Goal: Register for event/course

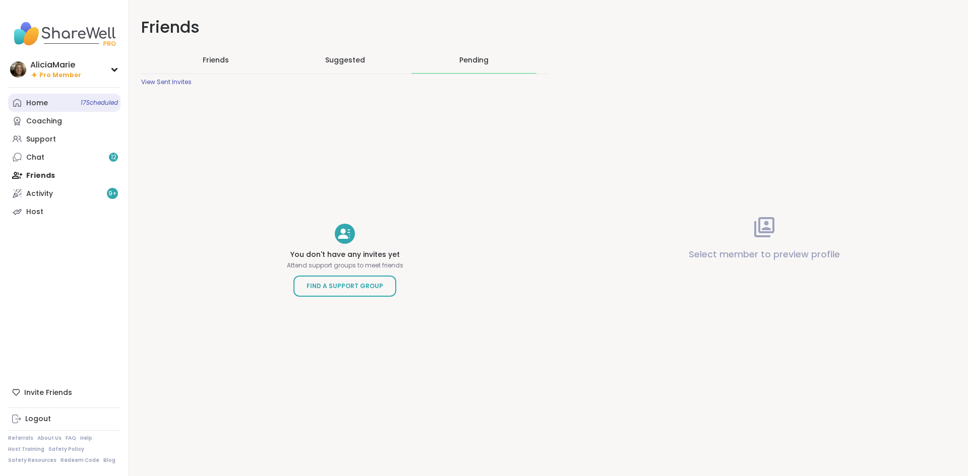
click at [73, 104] on link "Home 17 Scheduled" at bounding box center [64, 103] width 112 height 18
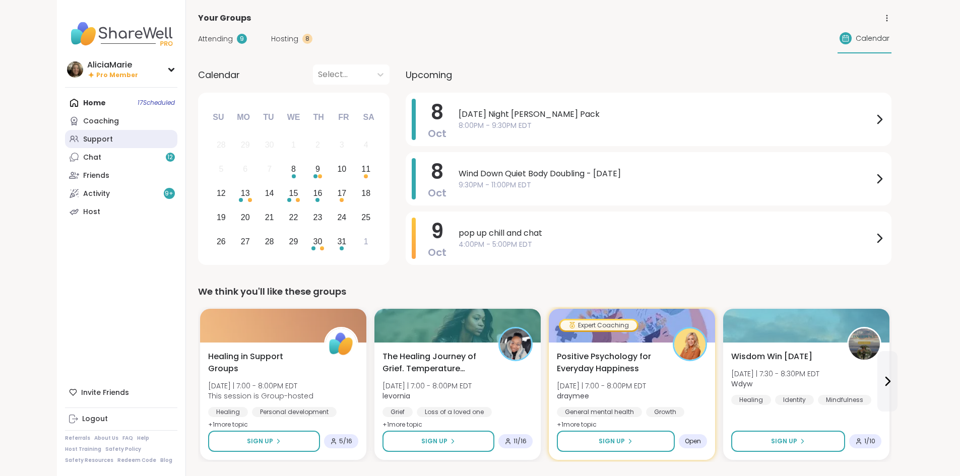
click at [70, 139] on link "Support" at bounding box center [121, 139] width 112 height 18
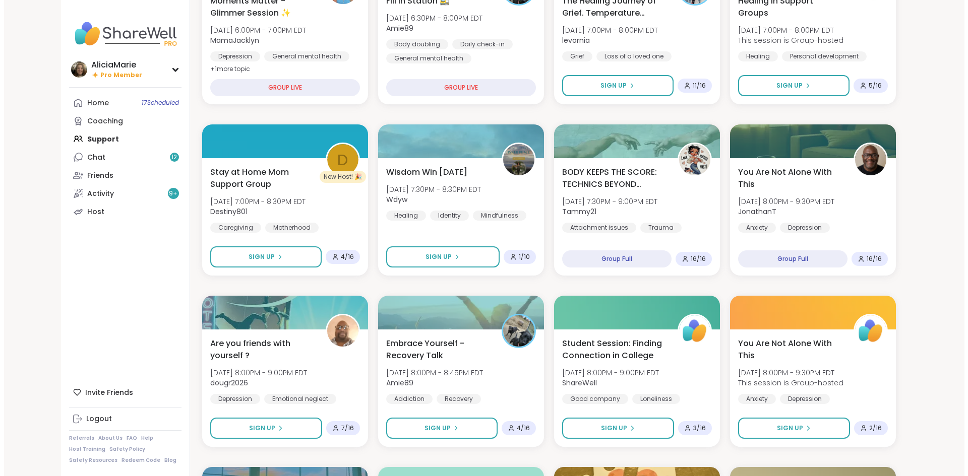
scroll to position [218, 0]
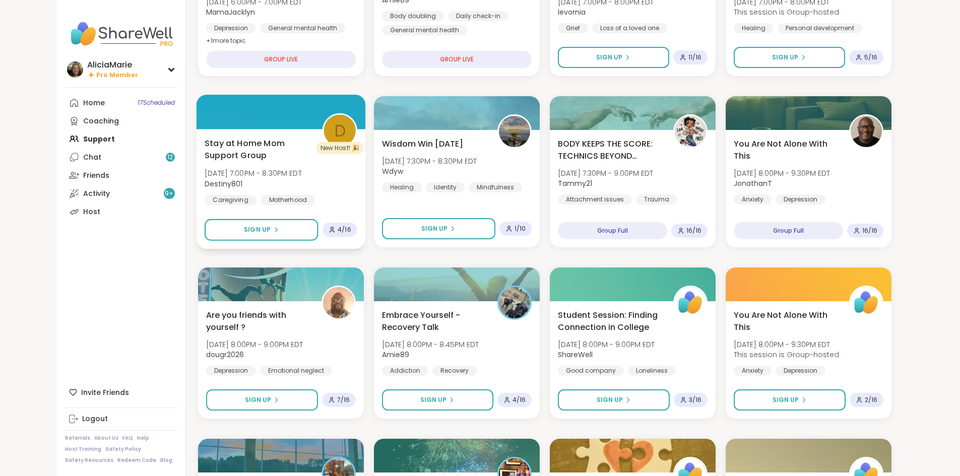
click at [258, 209] on div "Parenthood" at bounding box center [231, 214] width 53 height 10
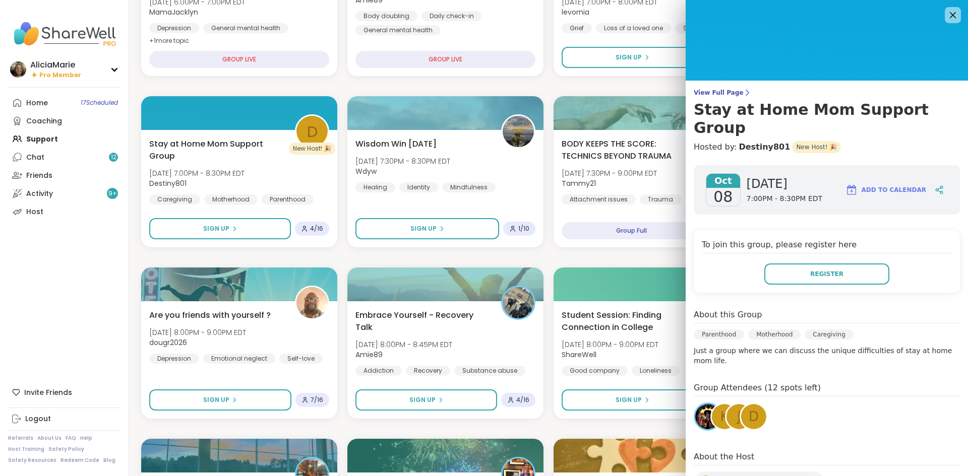
click at [700, 404] on img at bounding box center [707, 416] width 25 height 25
click at [950, 15] on icon at bounding box center [953, 15] width 7 height 7
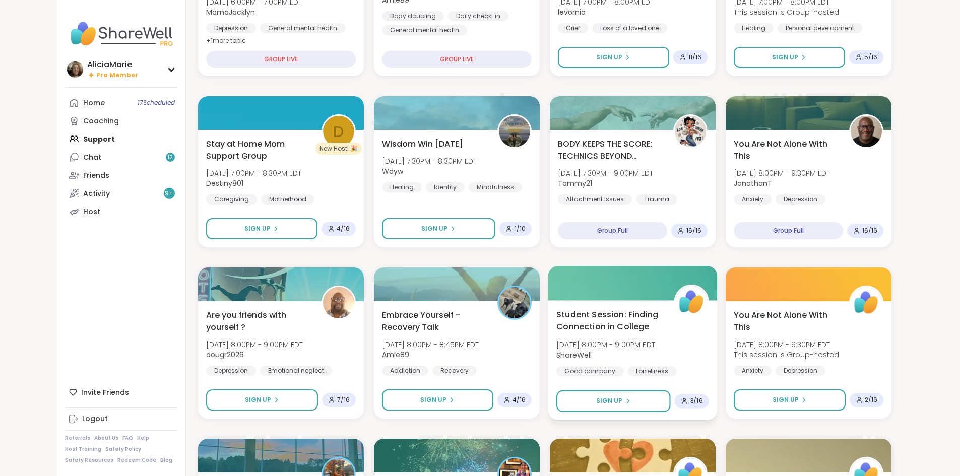
click at [655, 349] on span "[DATE] 8:00PM - 9:00PM EDT" at bounding box center [605, 345] width 99 height 10
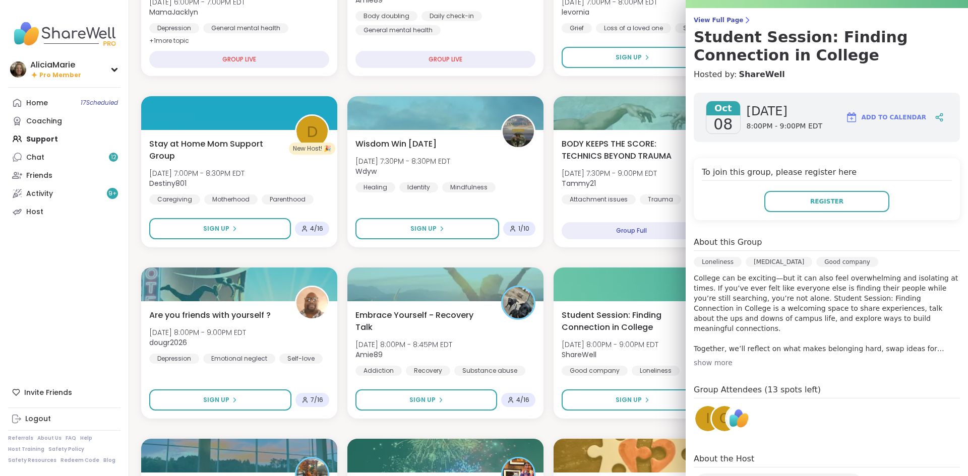
scroll to position [0, 0]
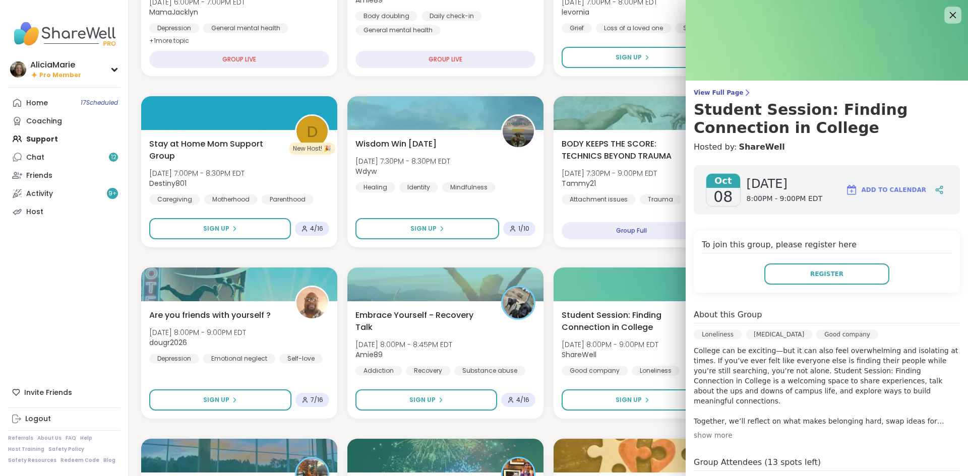
click at [944, 23] on div at bounding box center [952, 15] width 17 height 17
click at [946, 11] on icon at bounding box center [952, 15] width 13 height 13
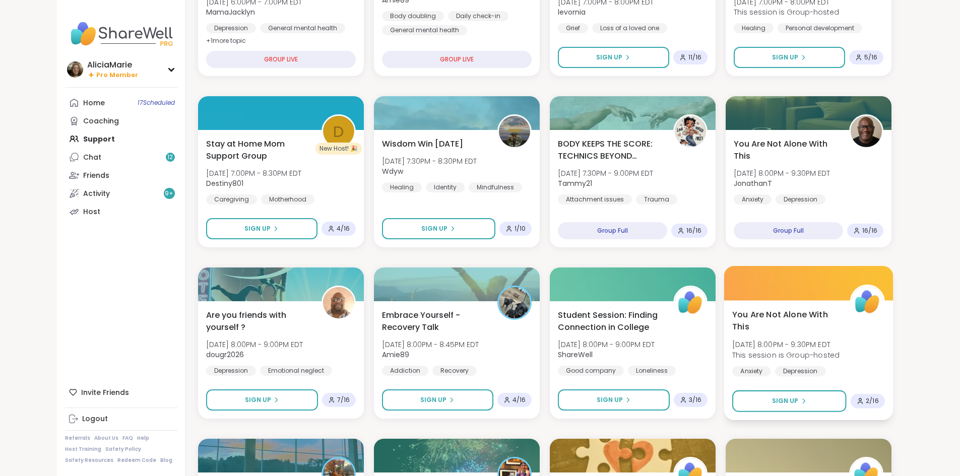
click at [877, 326] on div "You Are Not Alone With [DATE][DATE] 8:00PM - 9:30PM EDT This session is Group-h…" at bounding box center [808, 349] width 153 height 82
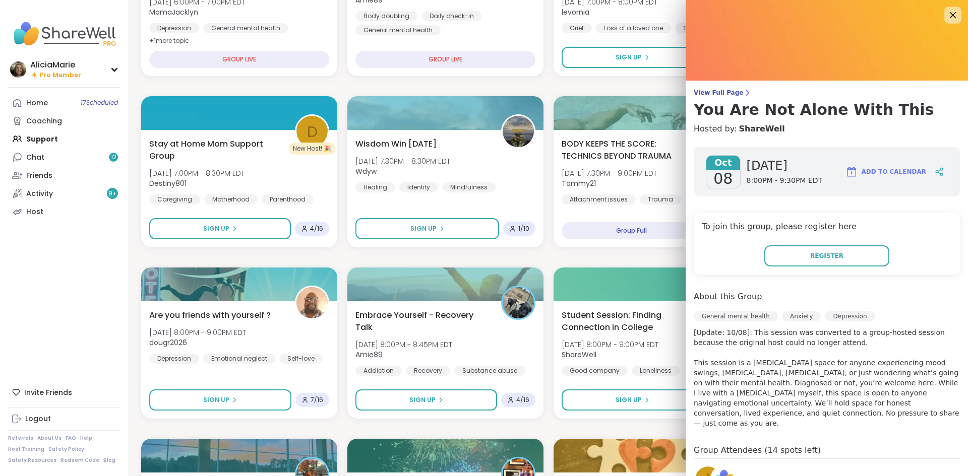
click at [946, 20] on icon at bounding box center [952, 15] width 13 height 13
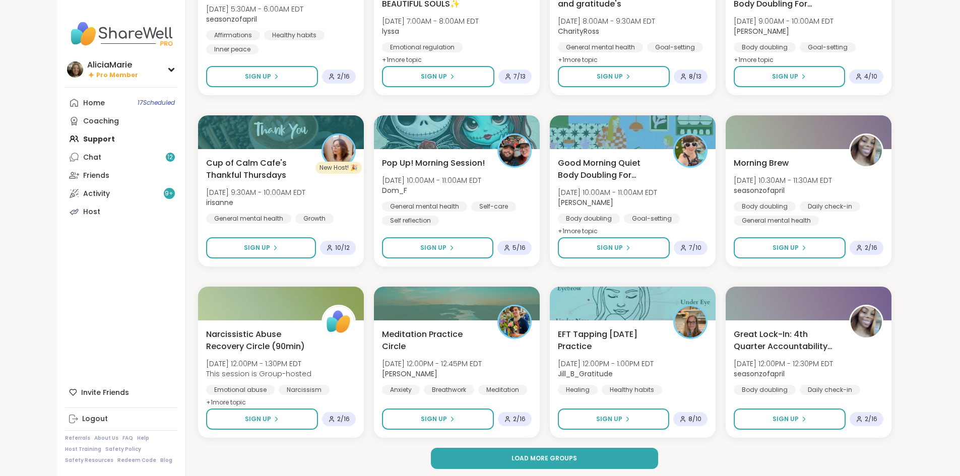
scroll to position [1230, 0]
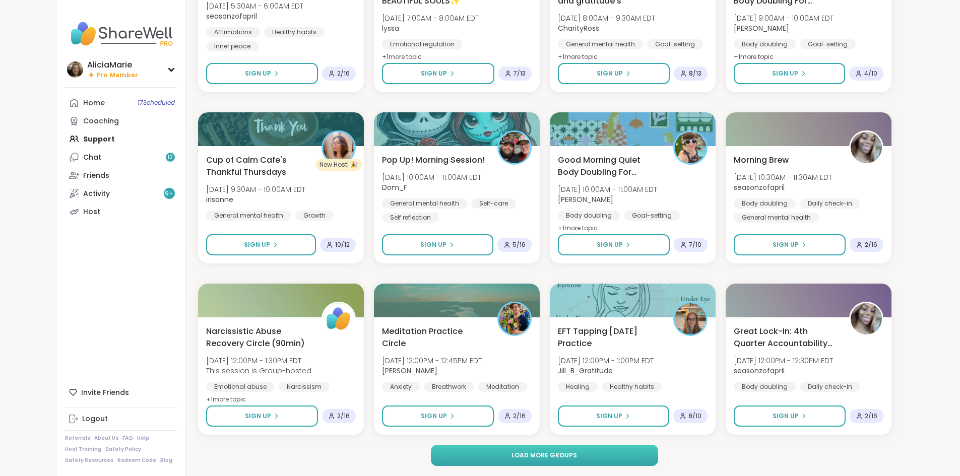
click at [526, 452] on span "Load more groups" at bounding box center [545, 455] width 66 height 9
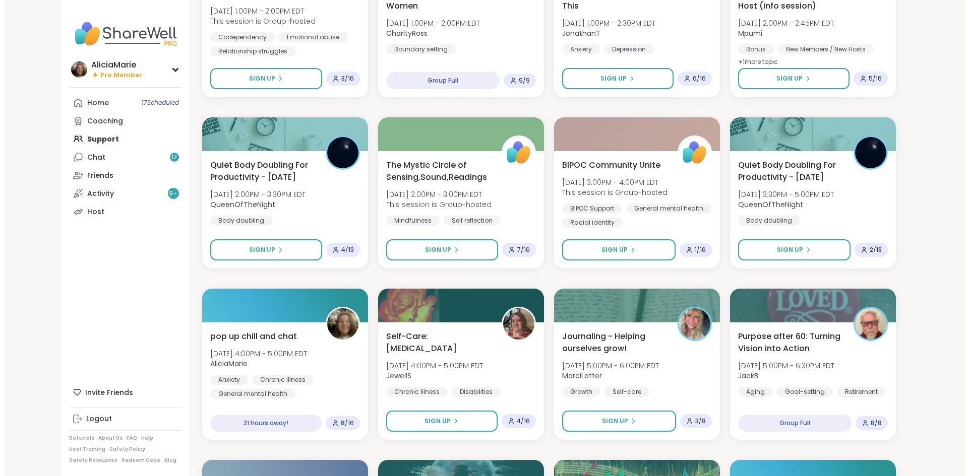
scroll to position [1747, 0]
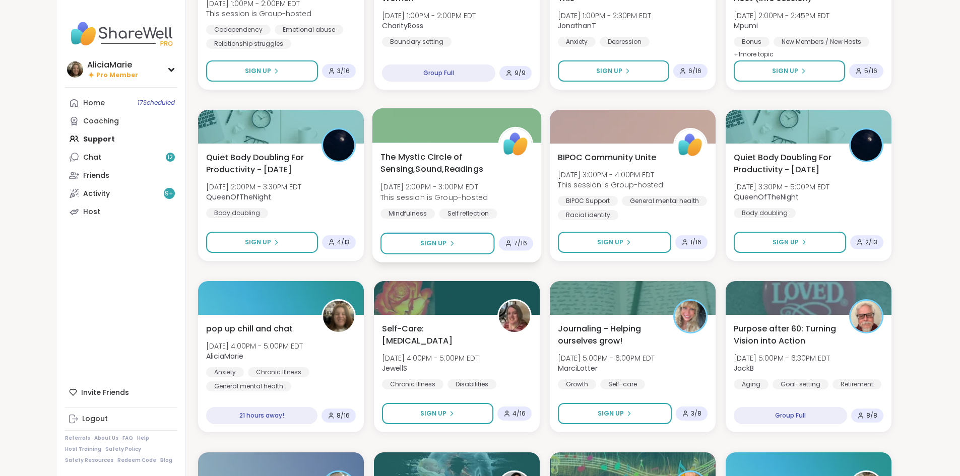
click at [516, 224] on div "The Mystic Circle of Sensing,Sound,Readings [DATE] 2:00PM - 3:00PM EDT This ses…" at bounding box center [456, 203] width 169 height 120
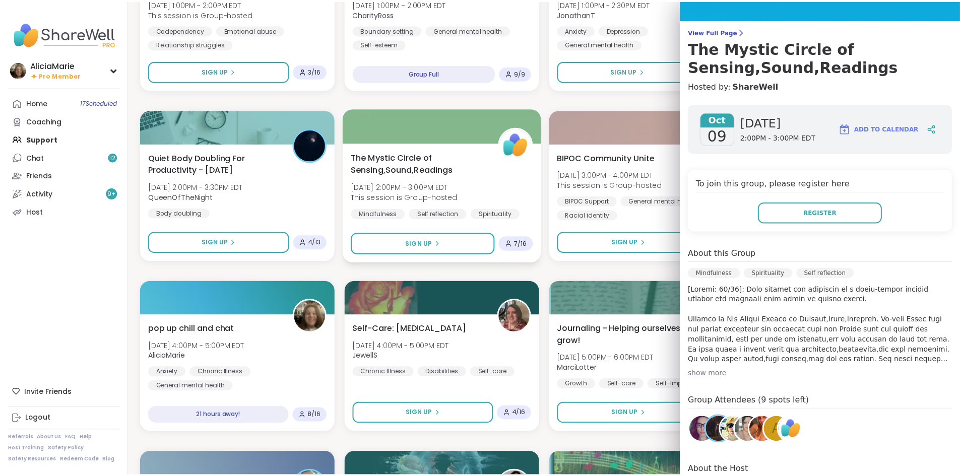
scroll to position [0, 0]
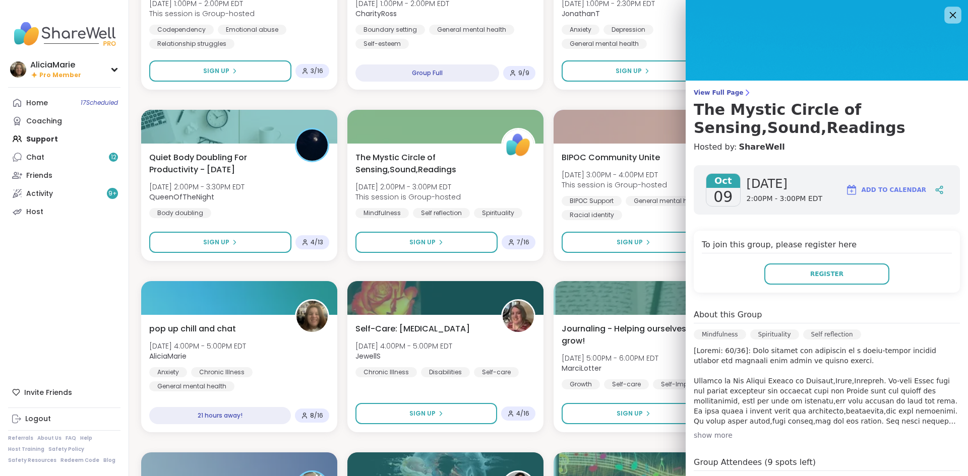
click at [946, 20] on icon at bounding box center [952, 15] width 13 height 13
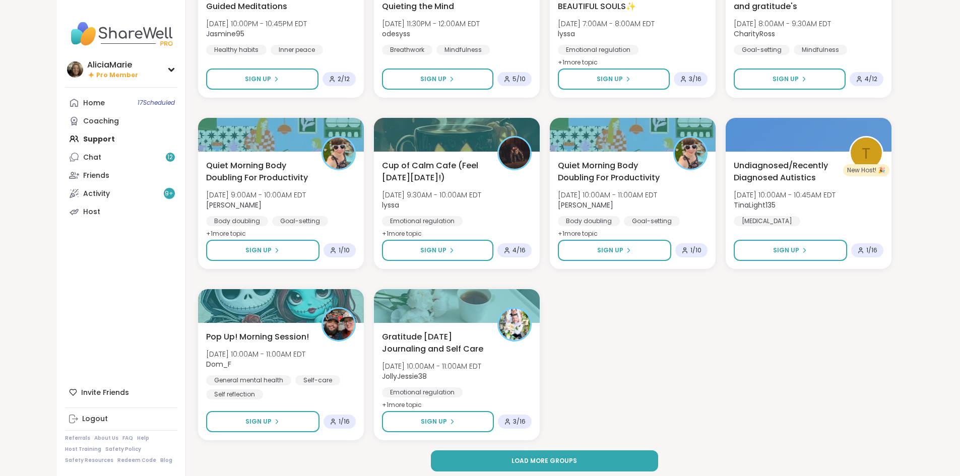
scroll to position [2772, 0]
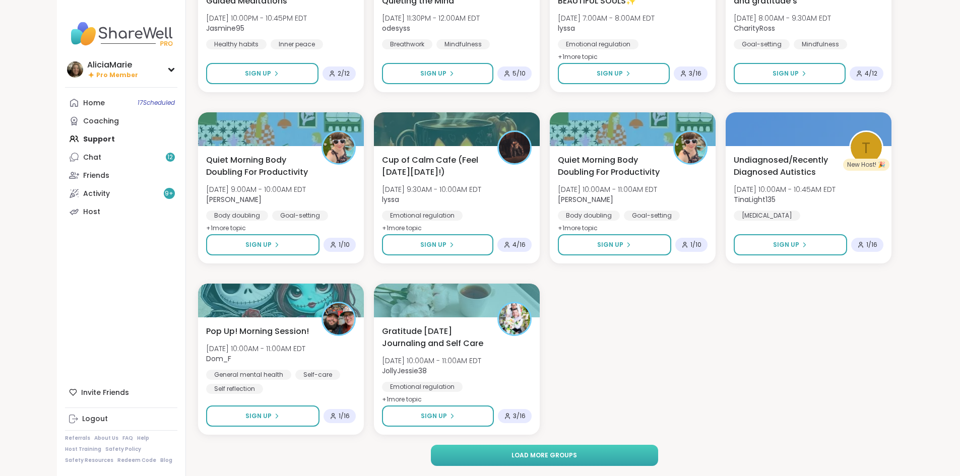
click at [505, 449] on button "Load more groups" at bounding box center [544, 455] width 227 height 21
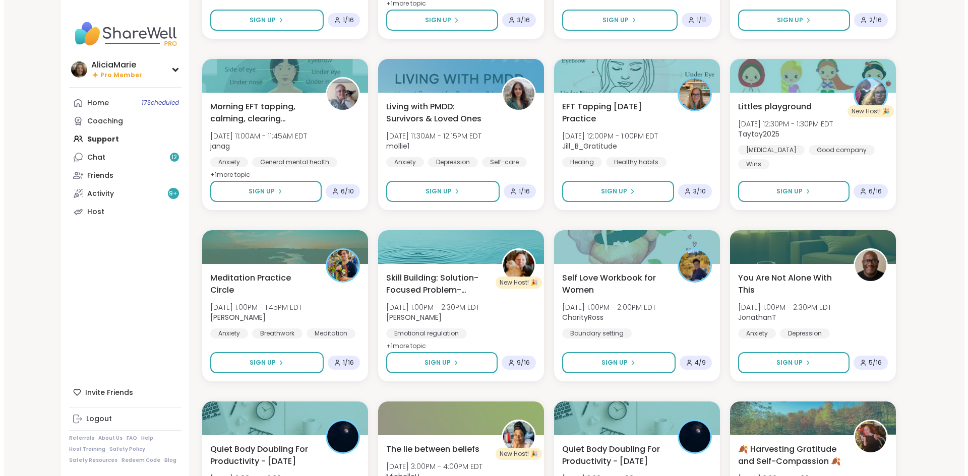
scroll to position [3167, 0]
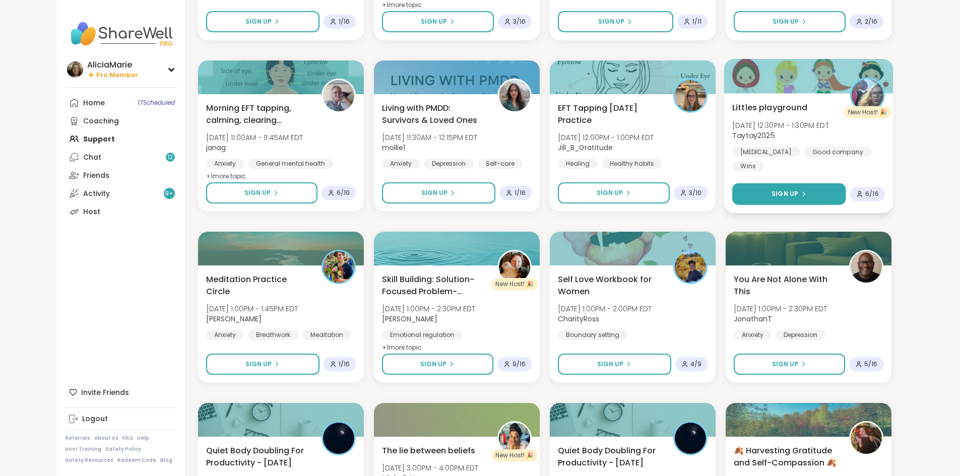
click at [834, 183] on button "Sign Up" at bounding box center [788, 194] width 113 height 22
click at [815, 138] on span "Taytay2025" at bounding box center [780, 136] width 97 height 10
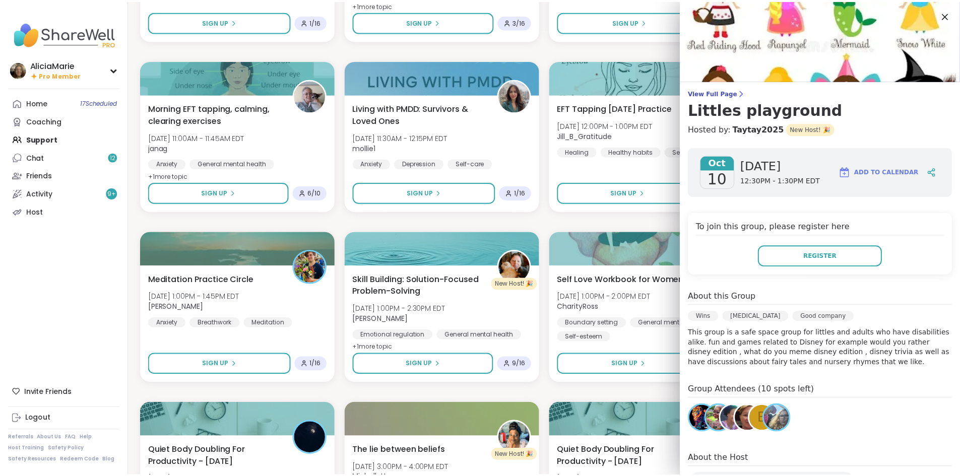
scroll to position [1, 0]
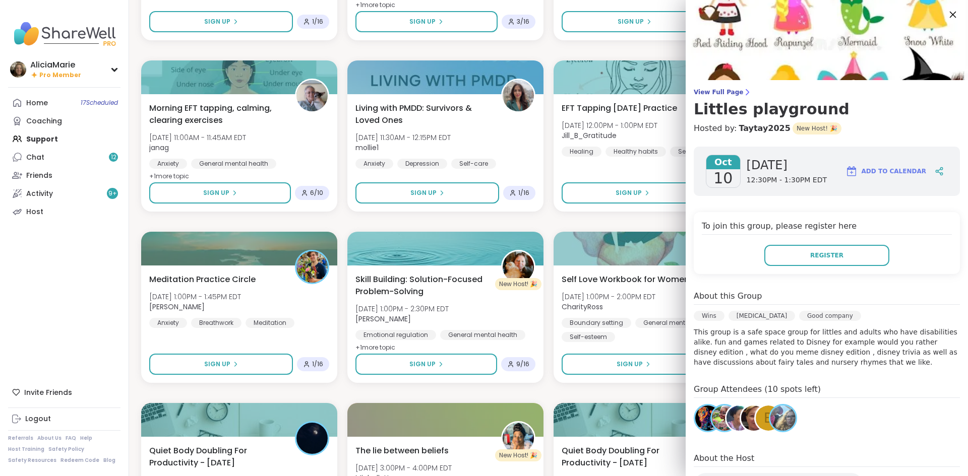
click at [946, 16] on icon at bounding box center [952, 14] width 13 height 13
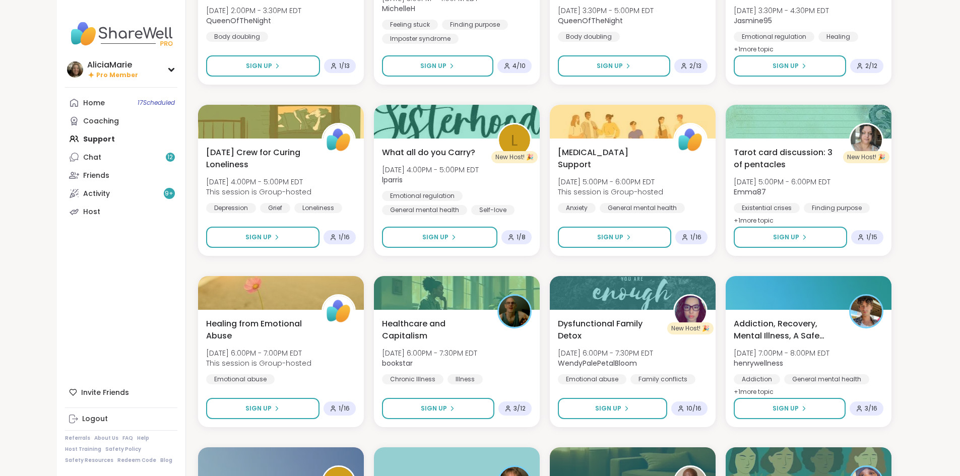
scroll to position [3637, 0]
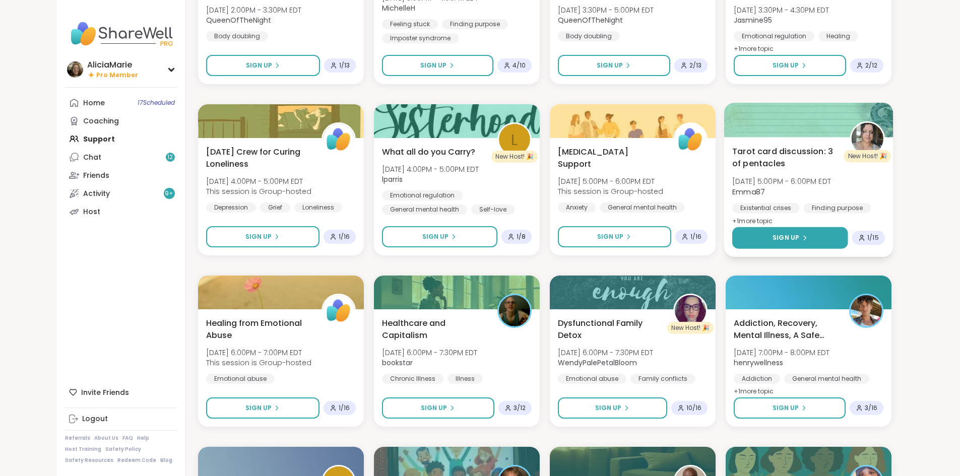
click at [811, 237] on button "Sign Up" at bounding box center [790, 238] width 116 height 22
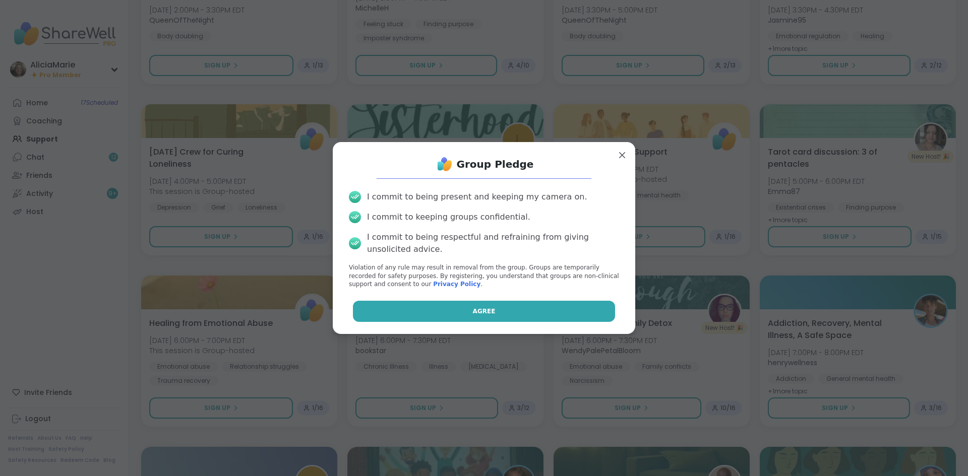
click at [553, 305] on button "Agree" at bounding box center [484, 311] width 263 height 21
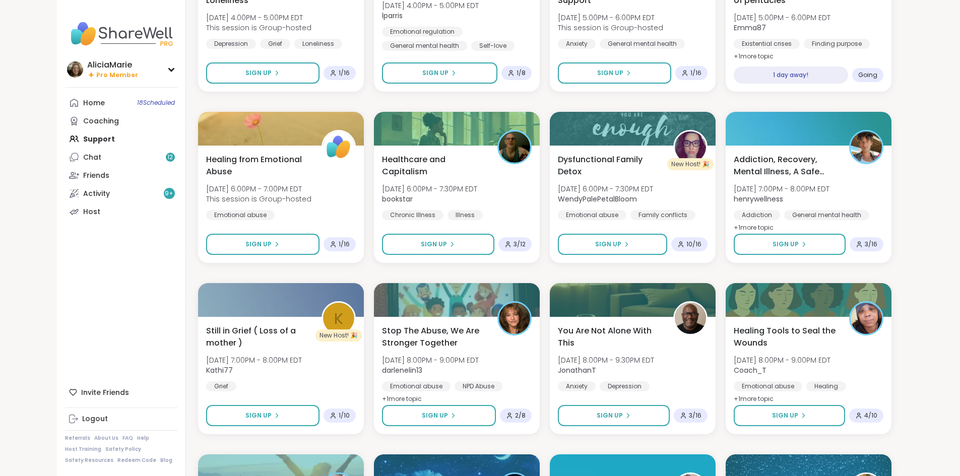
scroll to position [3800, 0]
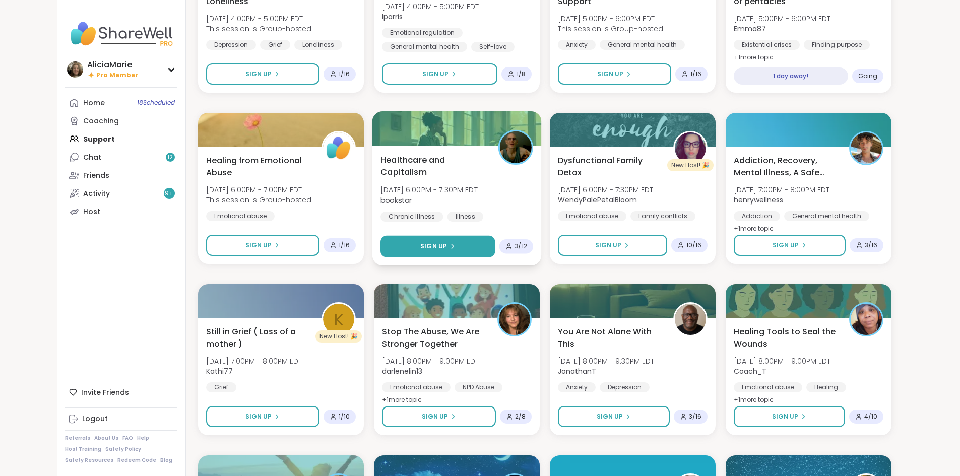
click at [454, 243] on button "Sign Up" at bounding box center [438, 247] width 114 height 22
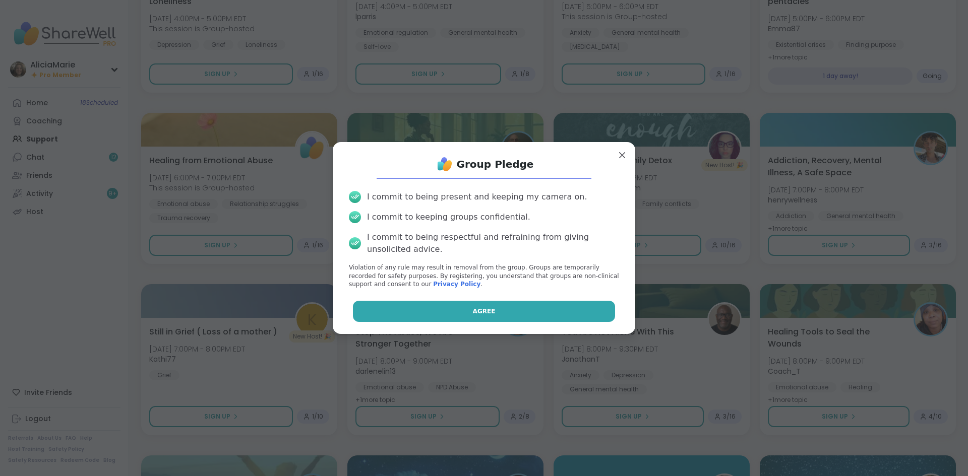
click at [516, 316] on button "Agree" at bounding box center [484, 311] width 263 height 21
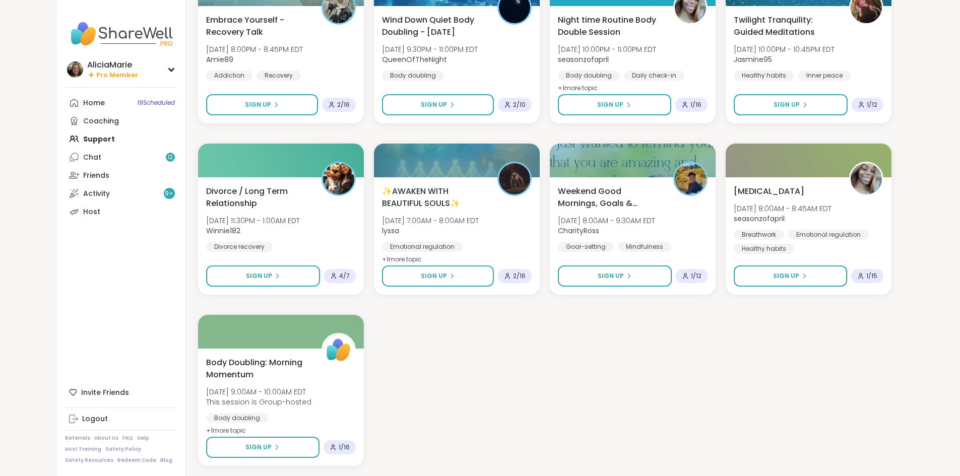
scroll to position [4315, 0]
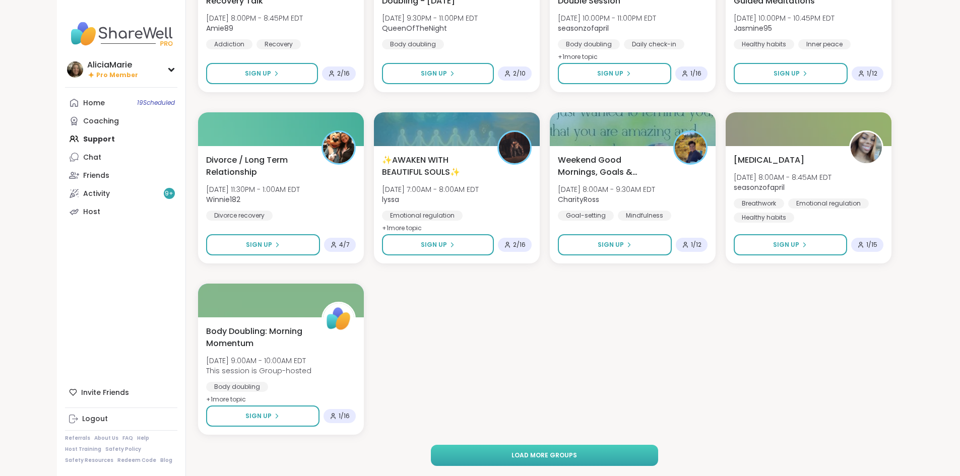
click at [472, 457] on button "Load more groups" at bounding box center [544, 455] width 227 height 21
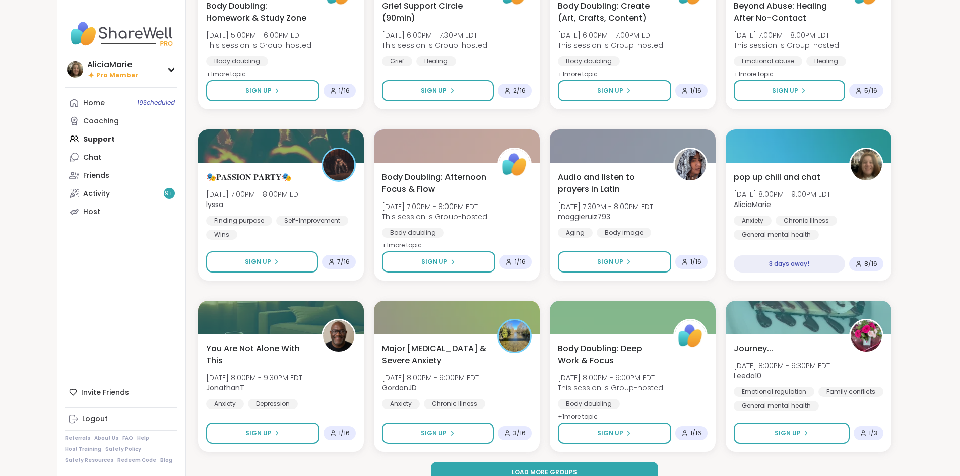
scroll to position [5686, 0]
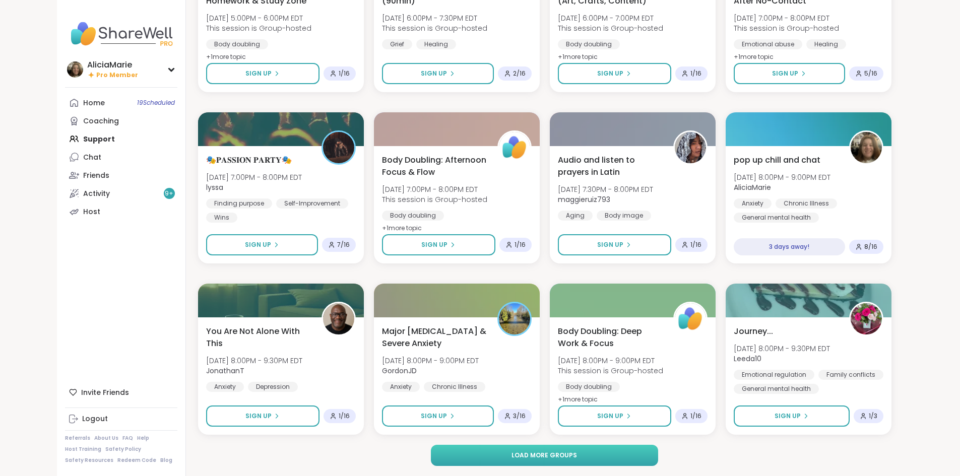
click at [496, 447] on button "Load more groups" at bounding box center [544, 455] width 227 height 21
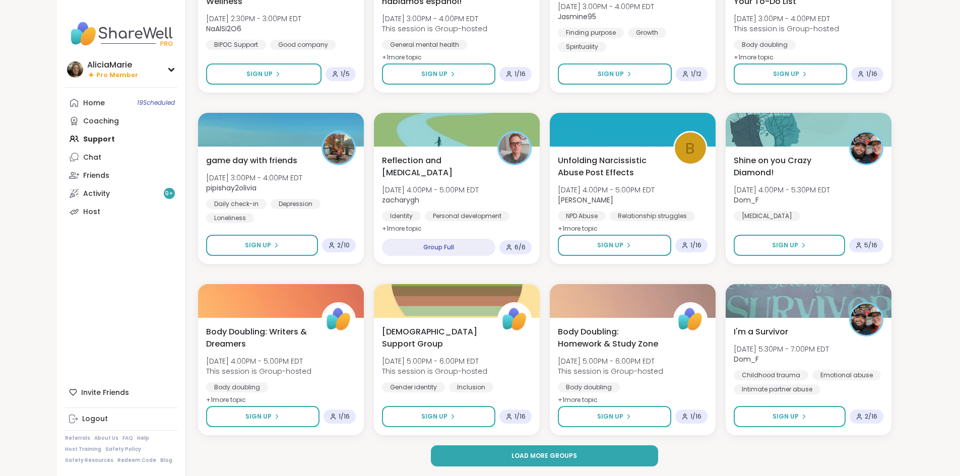
scroll to position [7228, 0]
click at [657, 464] on button "Load more groups" at bounding box center [544, 455] width 227 height 21
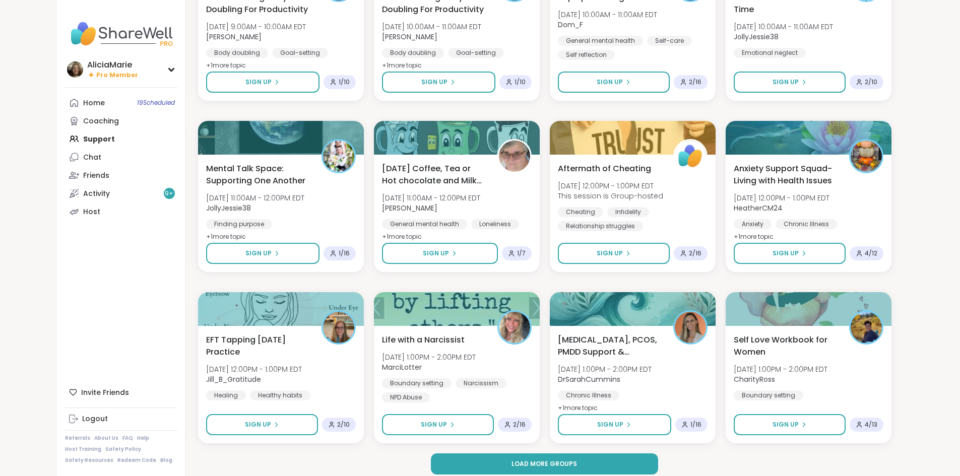
scroll to position [8771, 0]
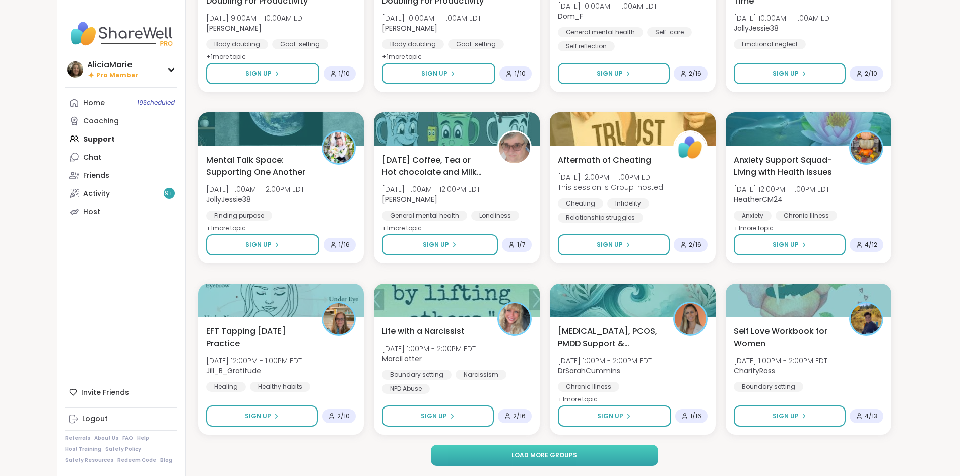
click at [657, 455] on button "Load more groups" at bounding box center [544, 455] width 227 height 21
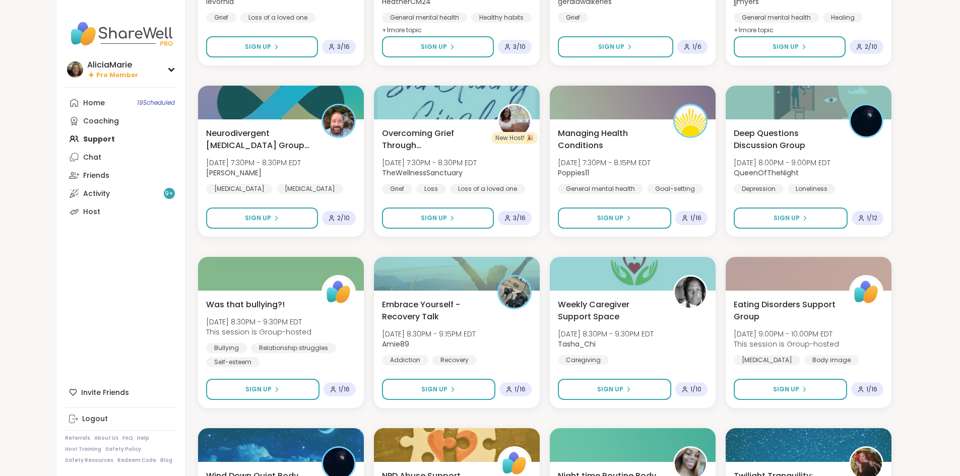
scroll to position [9825, 0]
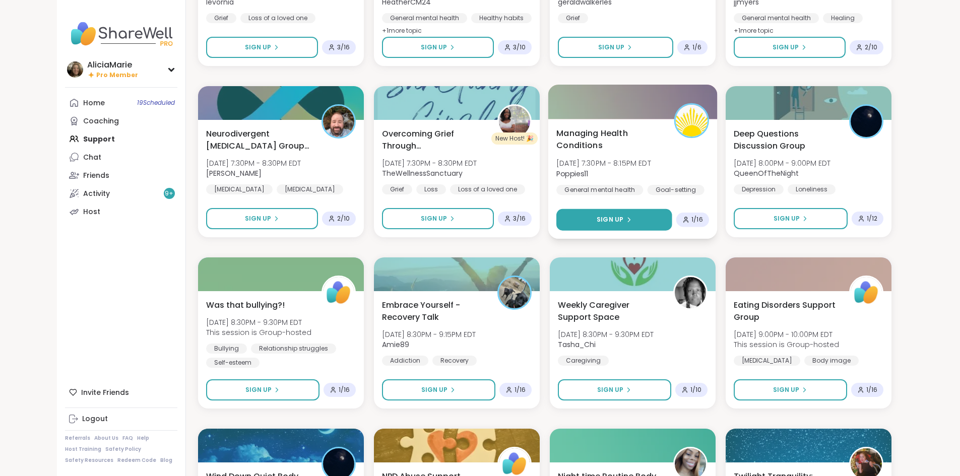
click at [672, 213] on button "Sign Up" at bounding box center [614, 220] width 116 height 22
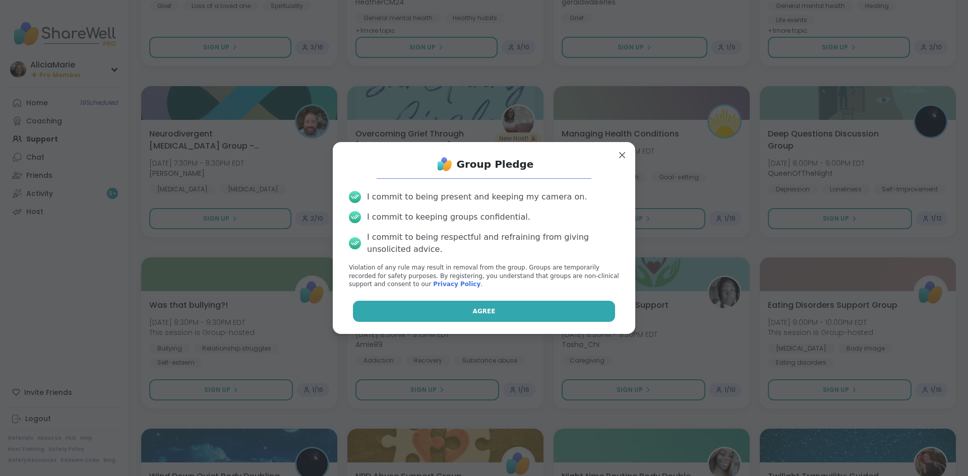
click at [579, 307] on button "Agree" at bounding box center [484, 311] width 263 height 21
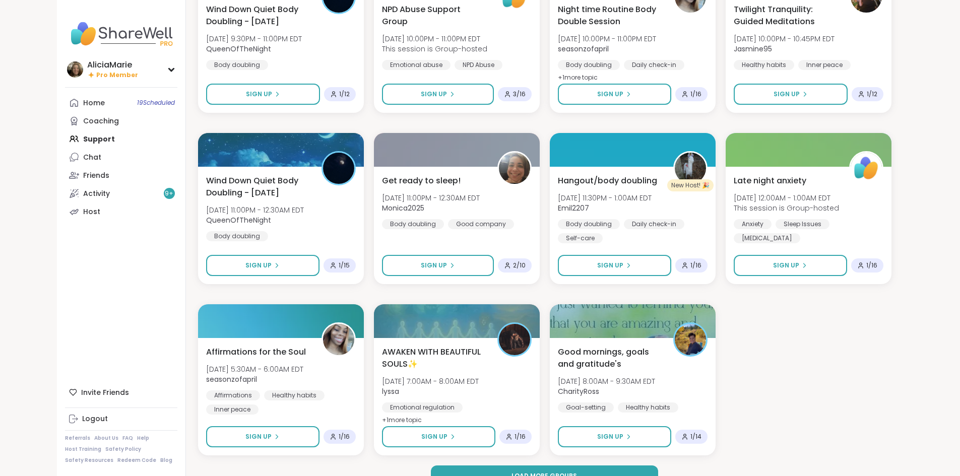
scroll to position [10313, 0]
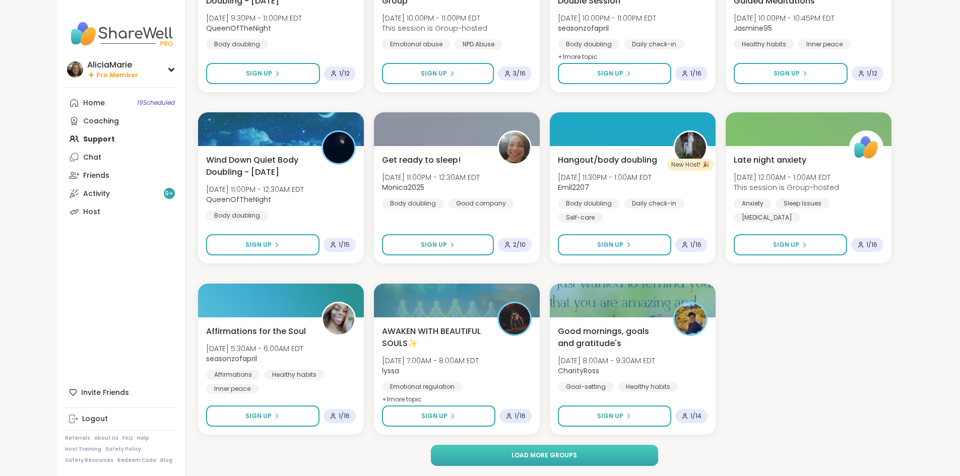
click at [602, 449] on button "Load more groups" at bounding box center [544, 455] width 227 height 21
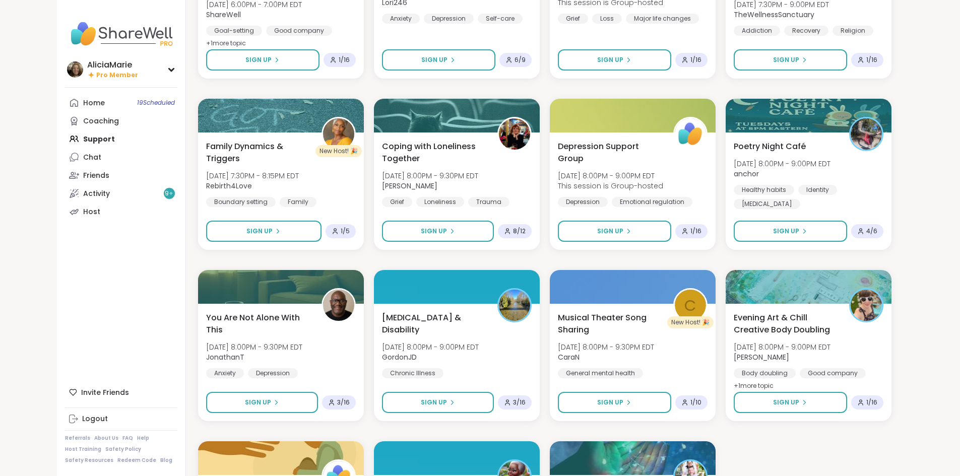
scroll to position [11701, 0]
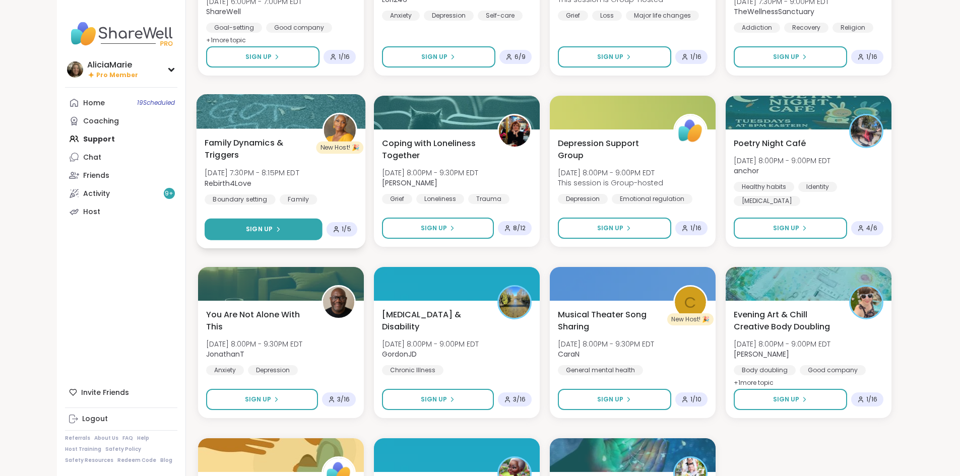
click at [251, 229] on button "Sign Up" at bounding box center [264, 230] width 118 height 22
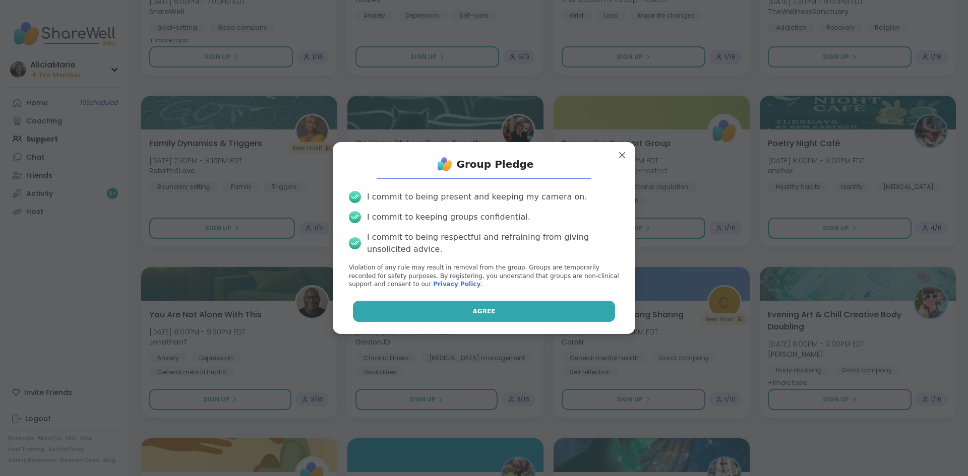
click at [496, 312] on button "Agree" at bounding box center [484, 311] width 263 height 21
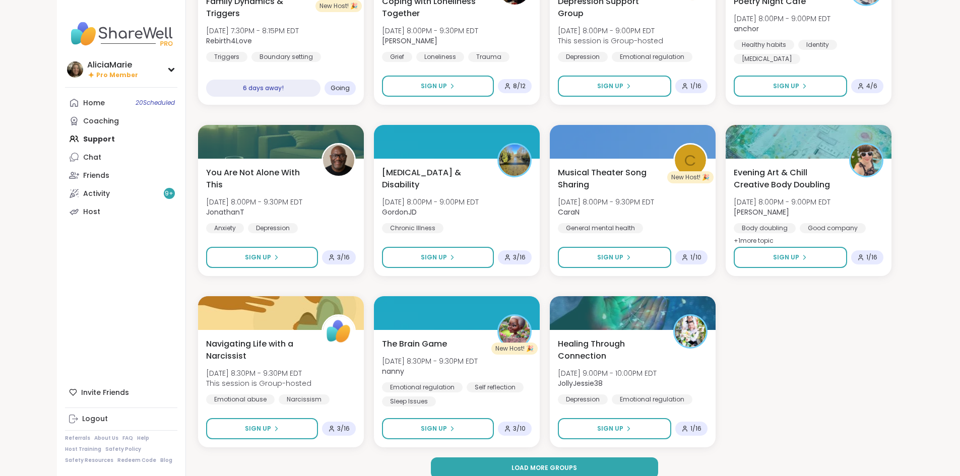
scroll to position [11855, 0]
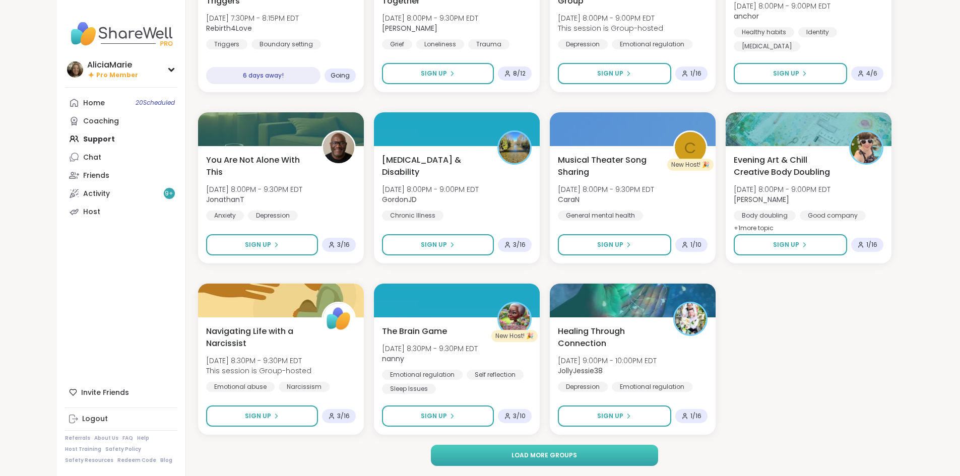
click at [492, 466] on button "Load more groups" at bounding box center [544, 455] width 227 height 21
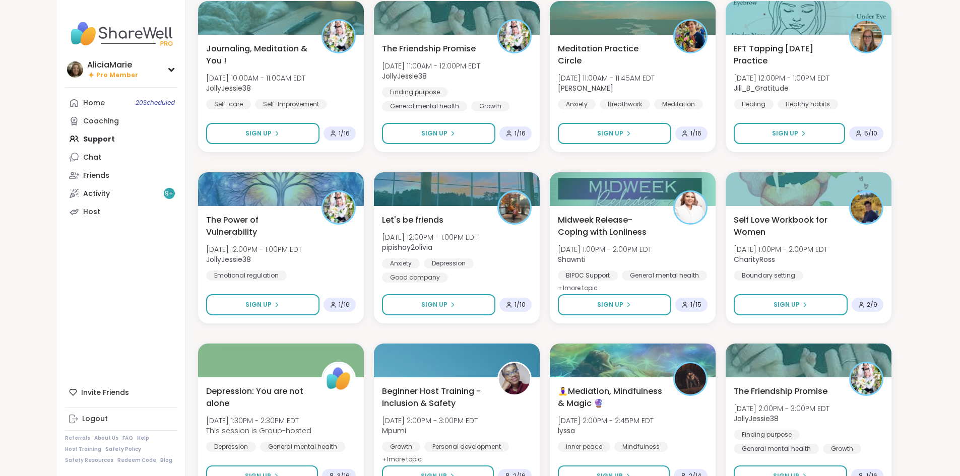
scroll to position [12830, 0]
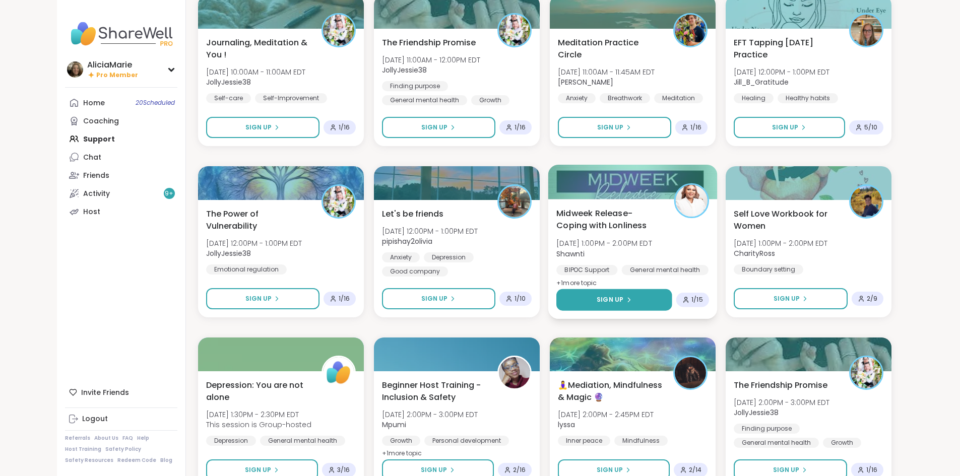
click at [593, 304] on button "Sign Up" at bounding box center [614, 300] width 116 height 22
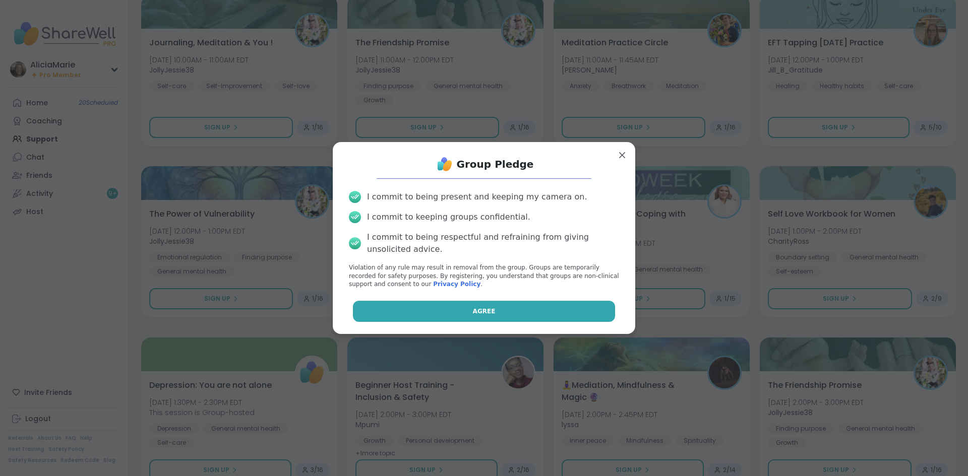
click at [576, 304] on button "Agree" at bounding box center [484, 311] width 263 height 21
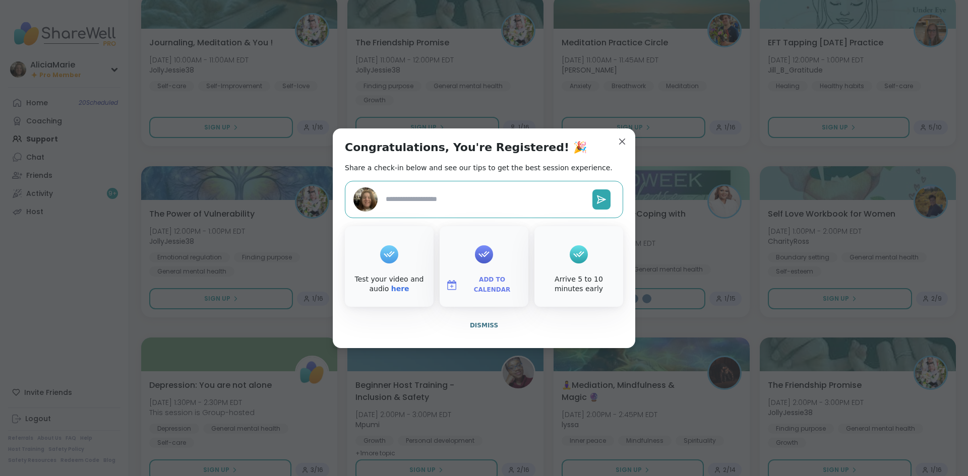
type textarea "*"
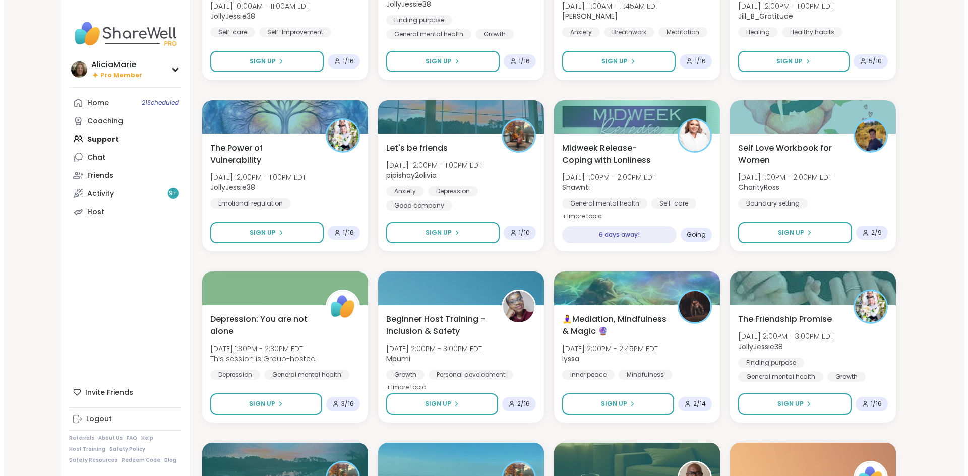
scroll to position [12897, 0]
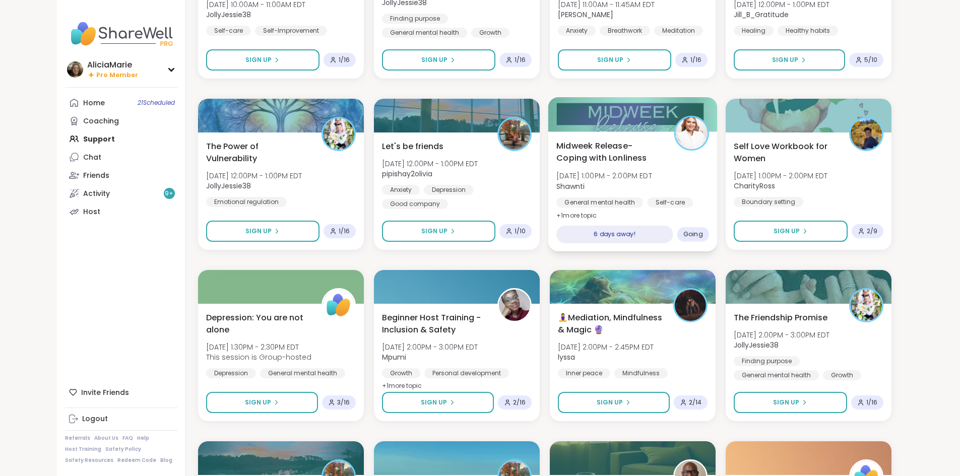
click at [679, 207] on div "Self-care" at bounding box center [670, 203] width 46 height 10
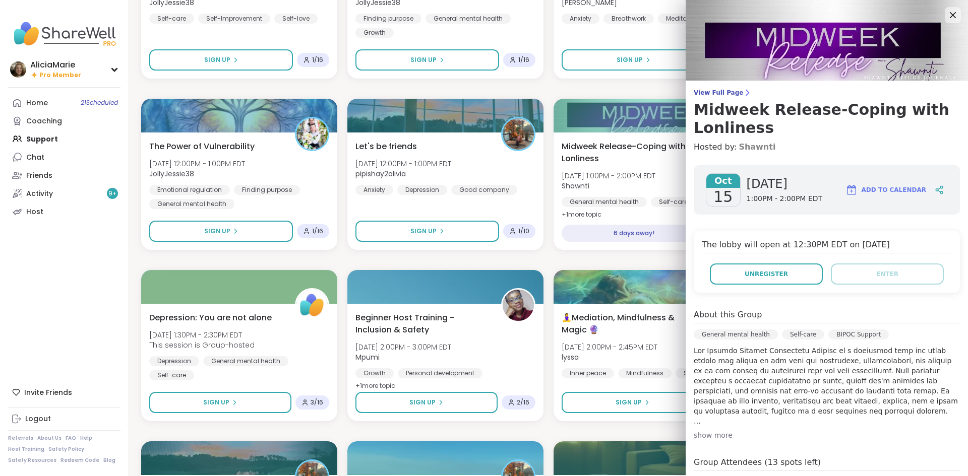
click at [748, 152] on link "Shawnti" at bounding box center [756, 147] width 37 height 12
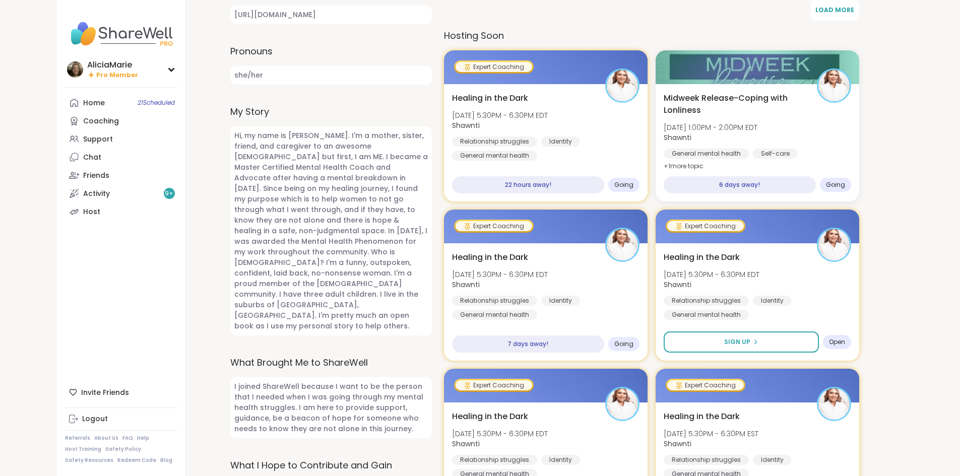
scroll to position [465, 0]
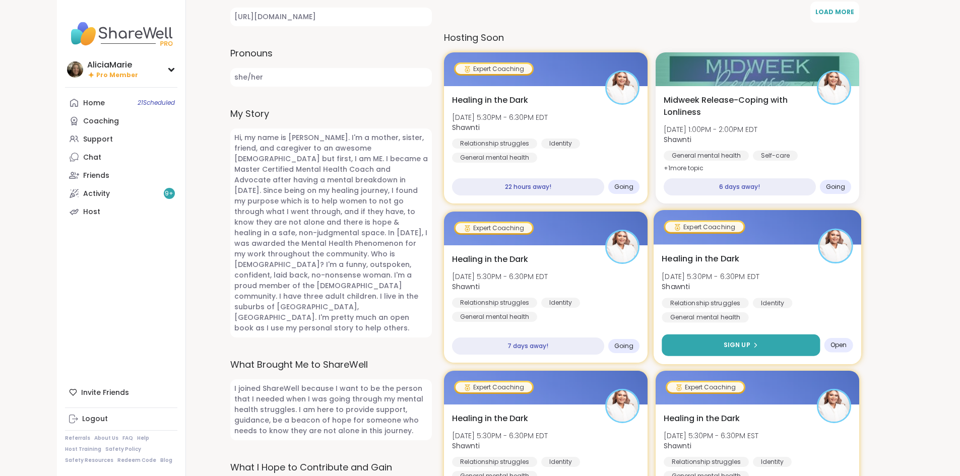
click at [708, 345] on button "Sign Up" at bounding box center [741, 346] width 158 height 22
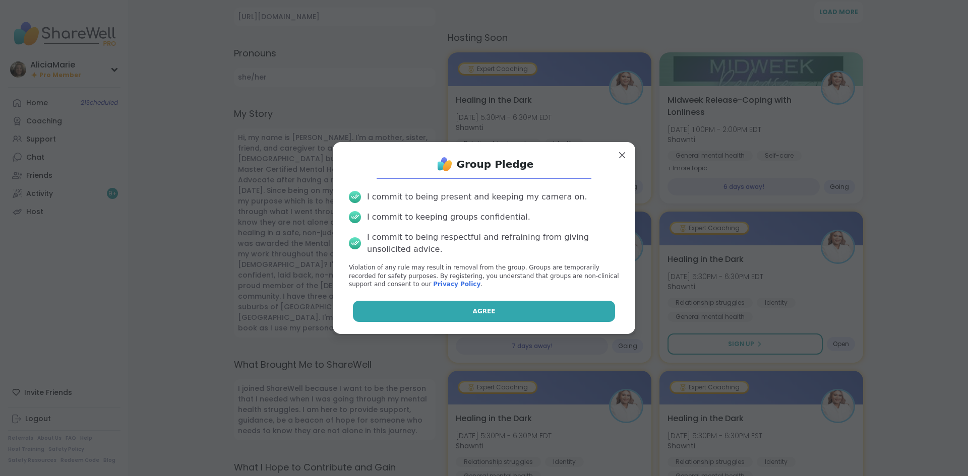
click at [580, 322] on button "Agree" at bounding box center [484, 311] width 263 height 21
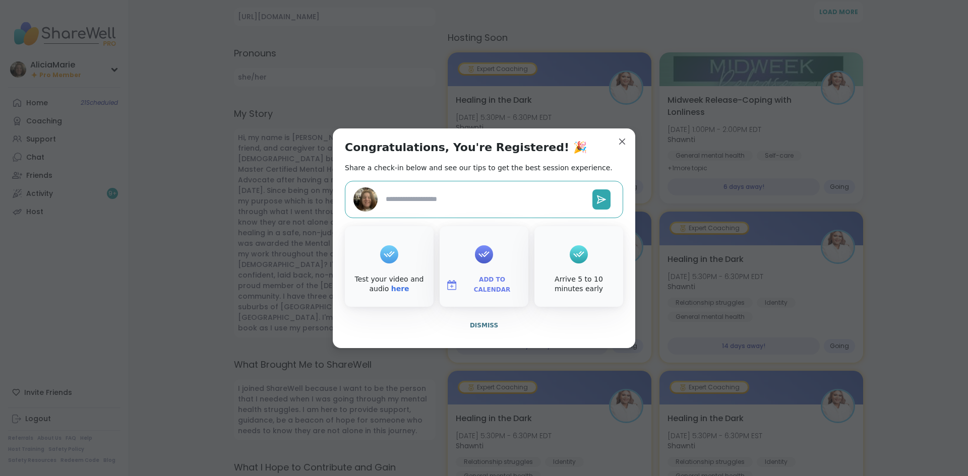
type textarea "*"
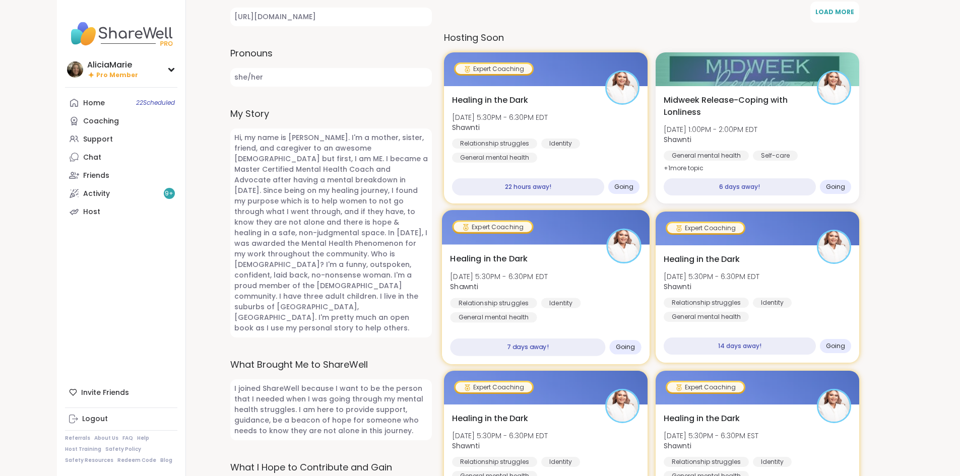
click at [632, 362] on div "Healing in the Dark Thu, Oct 16 | 5:30PM - 6:30PM EDT Shawnti Relationship stru…" at bounding box center [546, 305] width 208 height 120
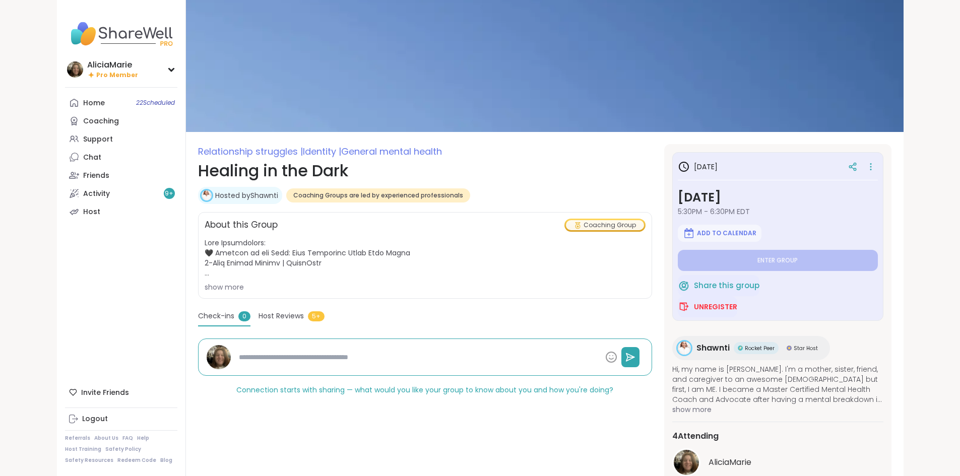
type textarea "*"
